Goal: Navigation & Orientation: Find specific page/section

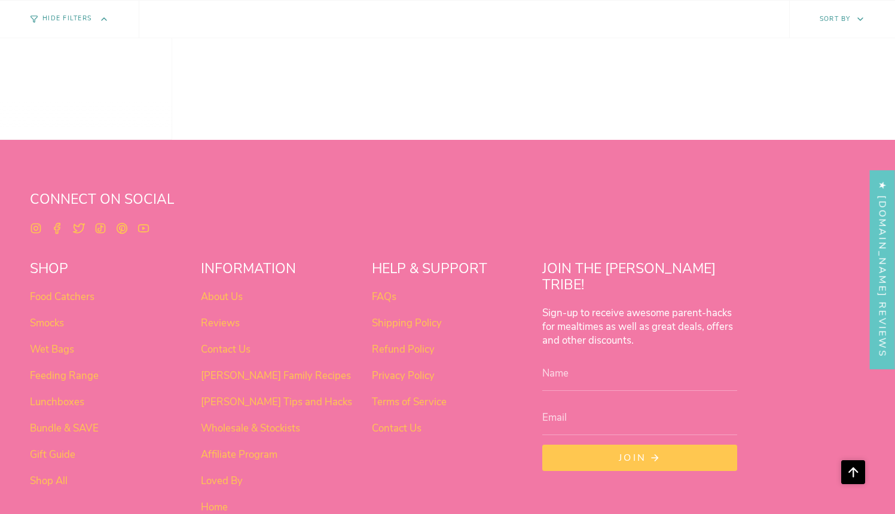
scroll to position [949, 0]
